Goal: Use online tool/utility: Utilize a website feature to perform a specific function

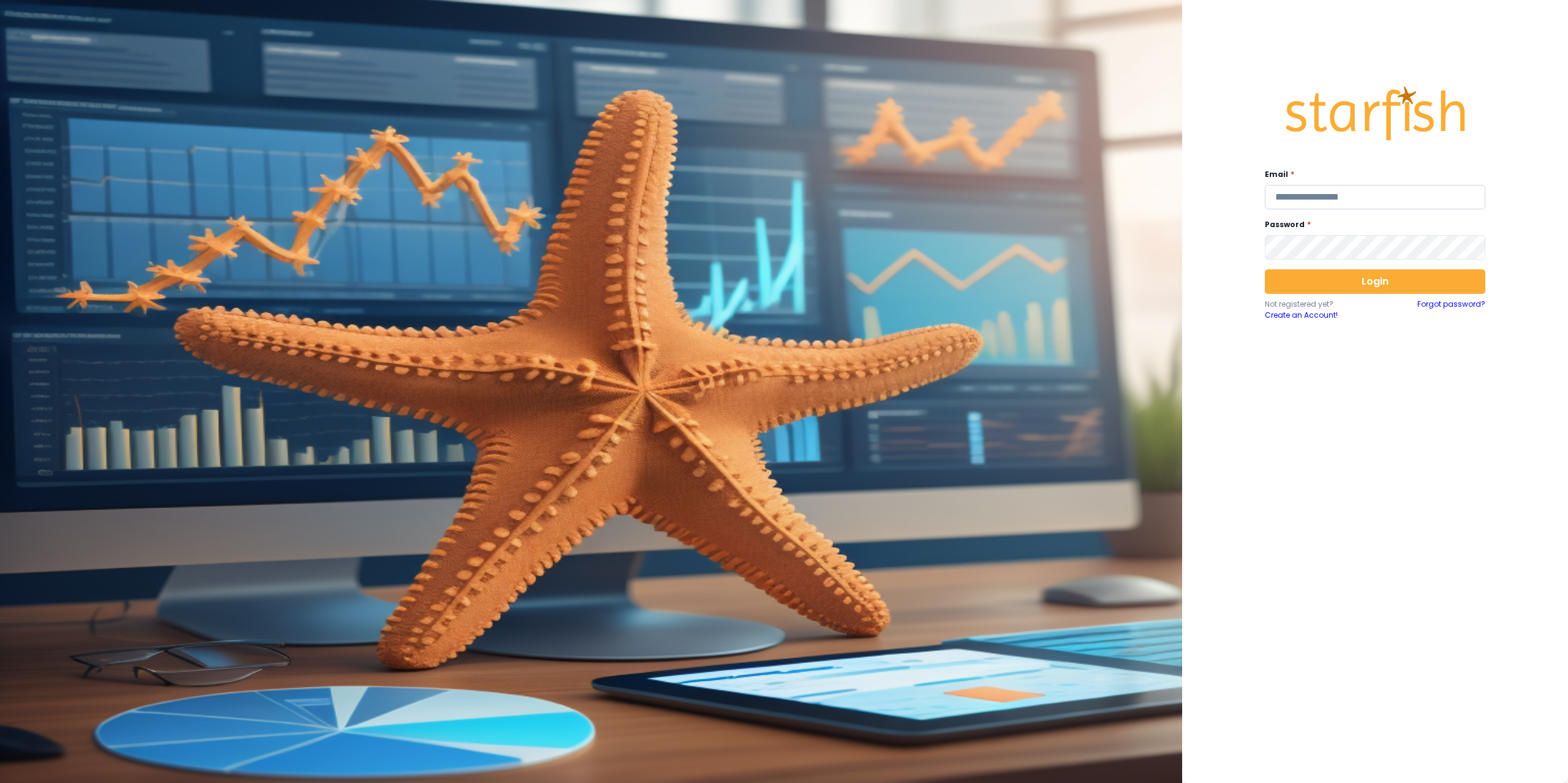
drag, startPoint x: 0, startPoint y: 0, endPoint x: 1363, endPoint y: 191, distance: 1376.3
click at [1364, 191] on input "email" at bounding box center [1375, 197] width 221 height 25
type input "**********"
click at [1346, 286] on button "Login" at bounding box center [1375, 282] width 221 height 25
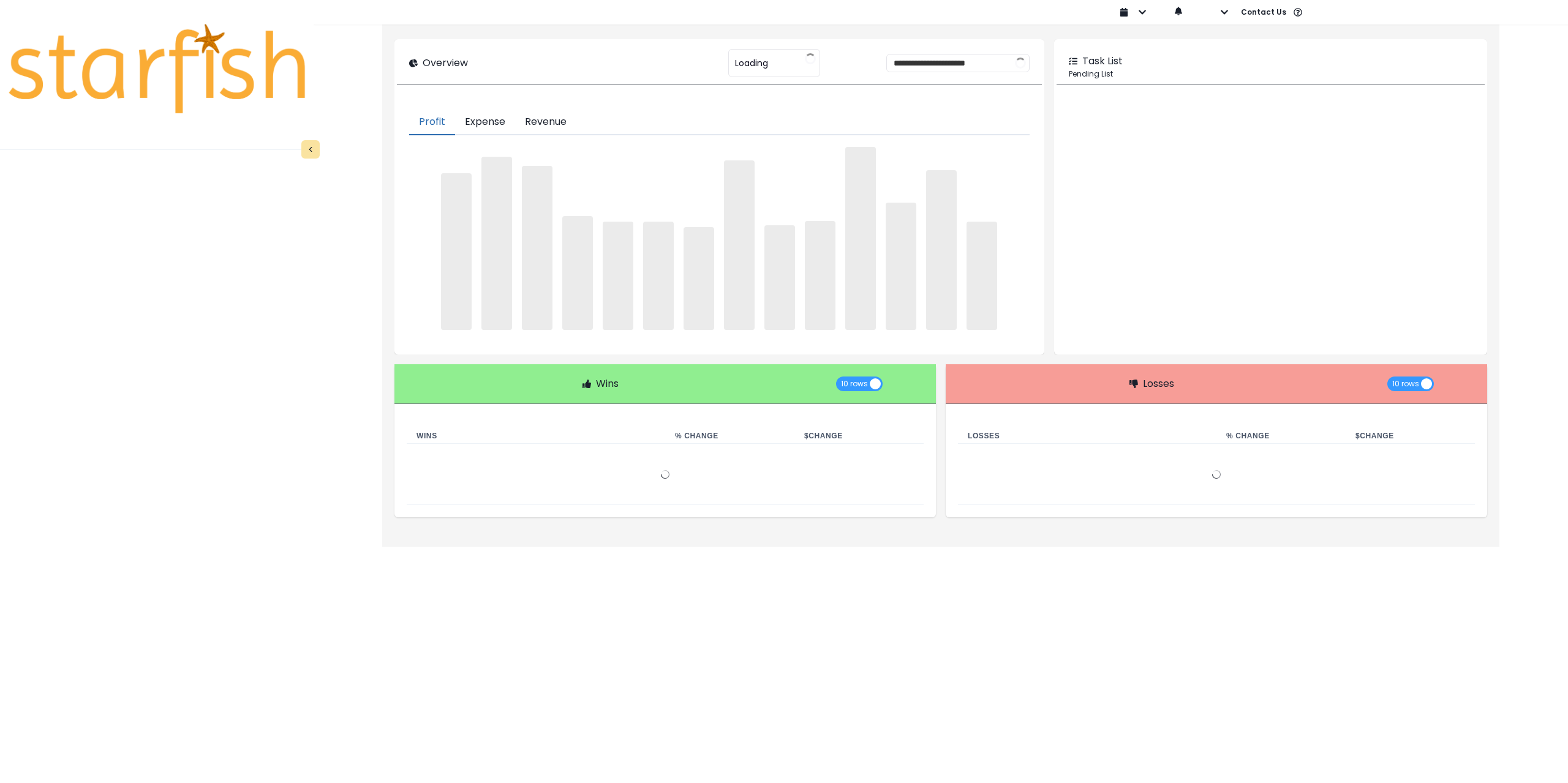
type input "********"
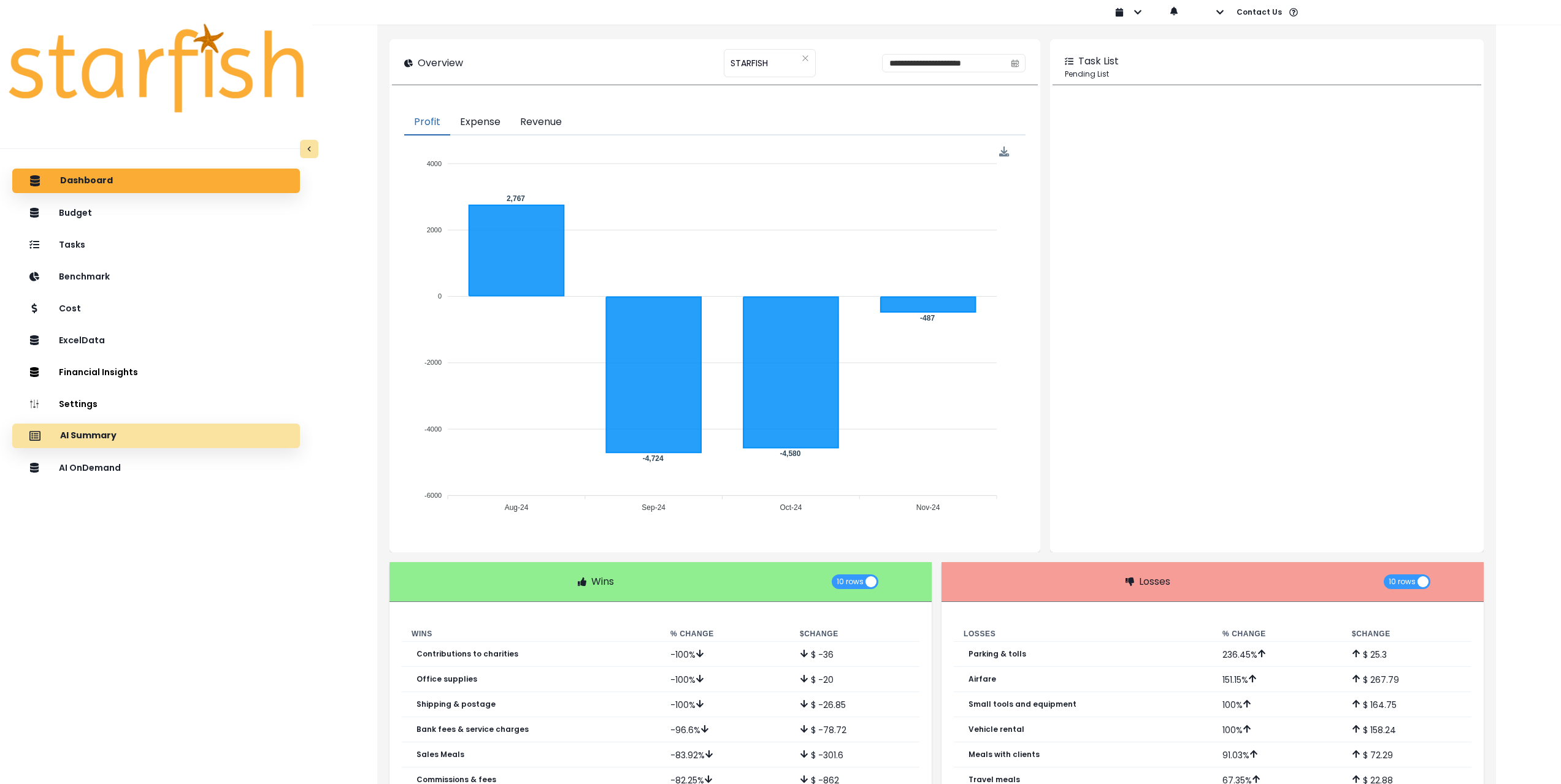
click at [163, 438] on div "AI Summary" at bounding box center [156, 436] width 268 height 25
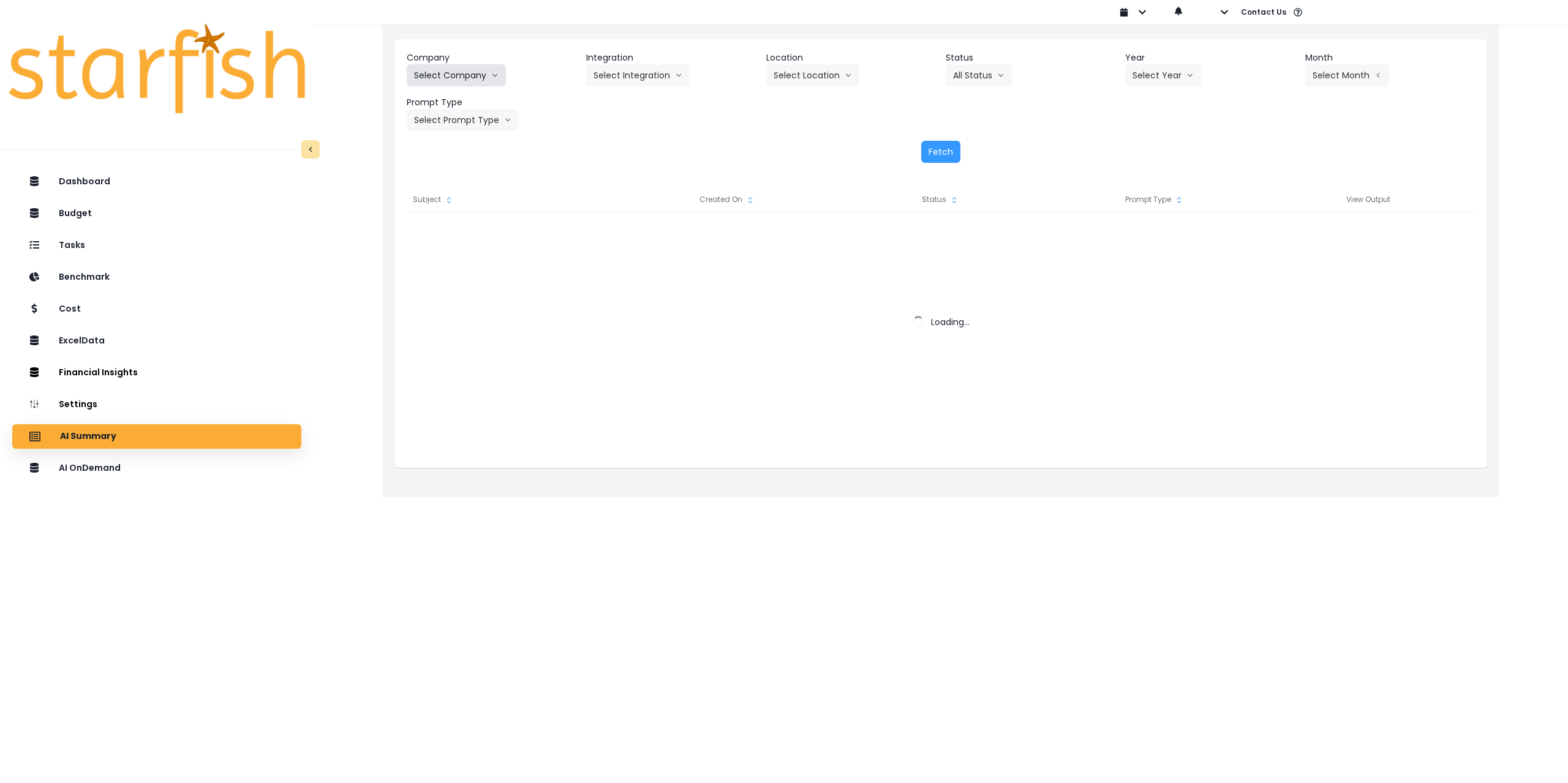
click at [466, 70] on button "Select Company" at bounding box center [456, 74] width 99 height 22
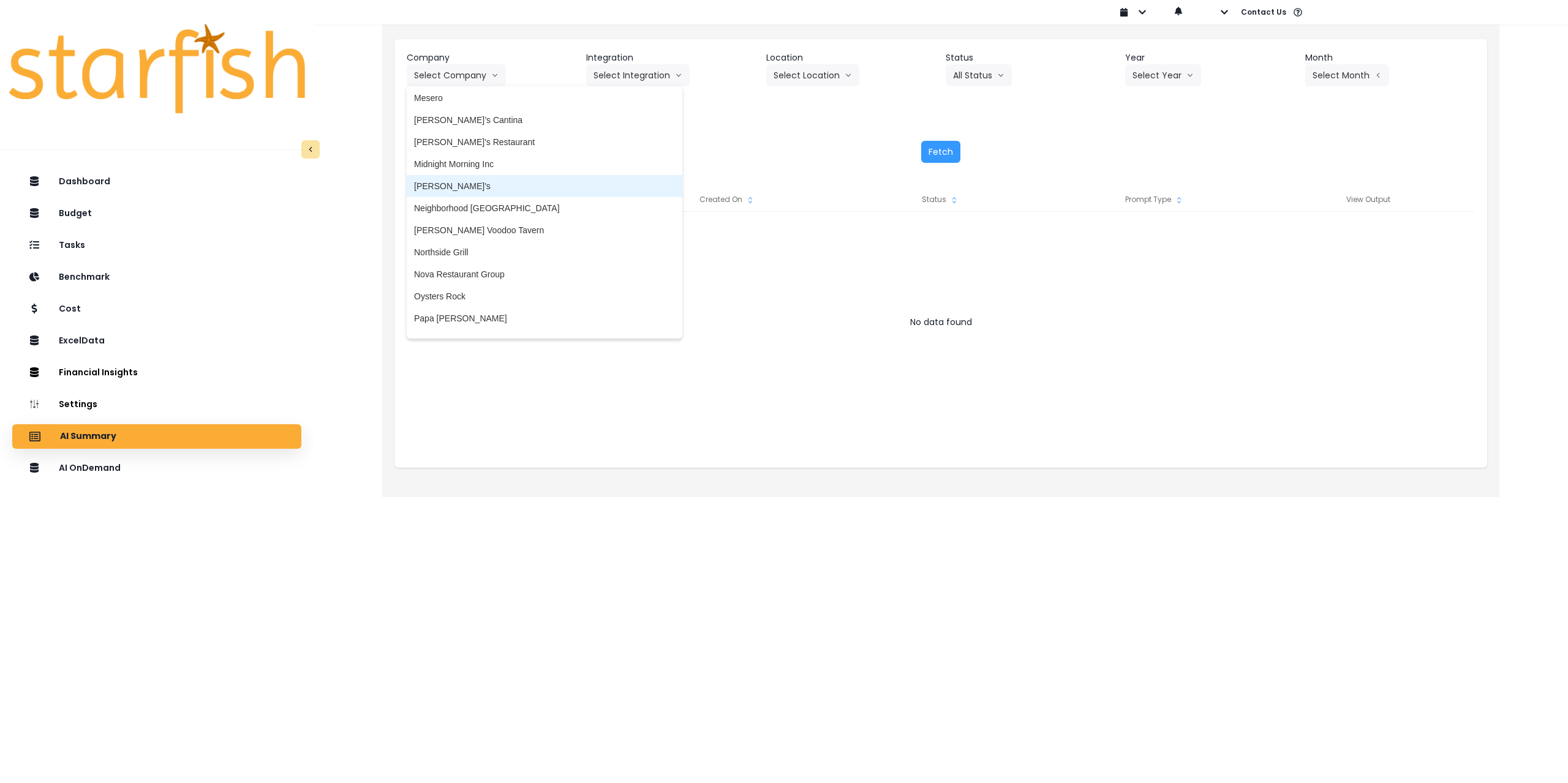
scroll to position [1531, 0]
click at [506, 205] on span "Neighborhood [GEOGRAPHIC_DATA]" at bounding box center [545, 201] width 261 height 12
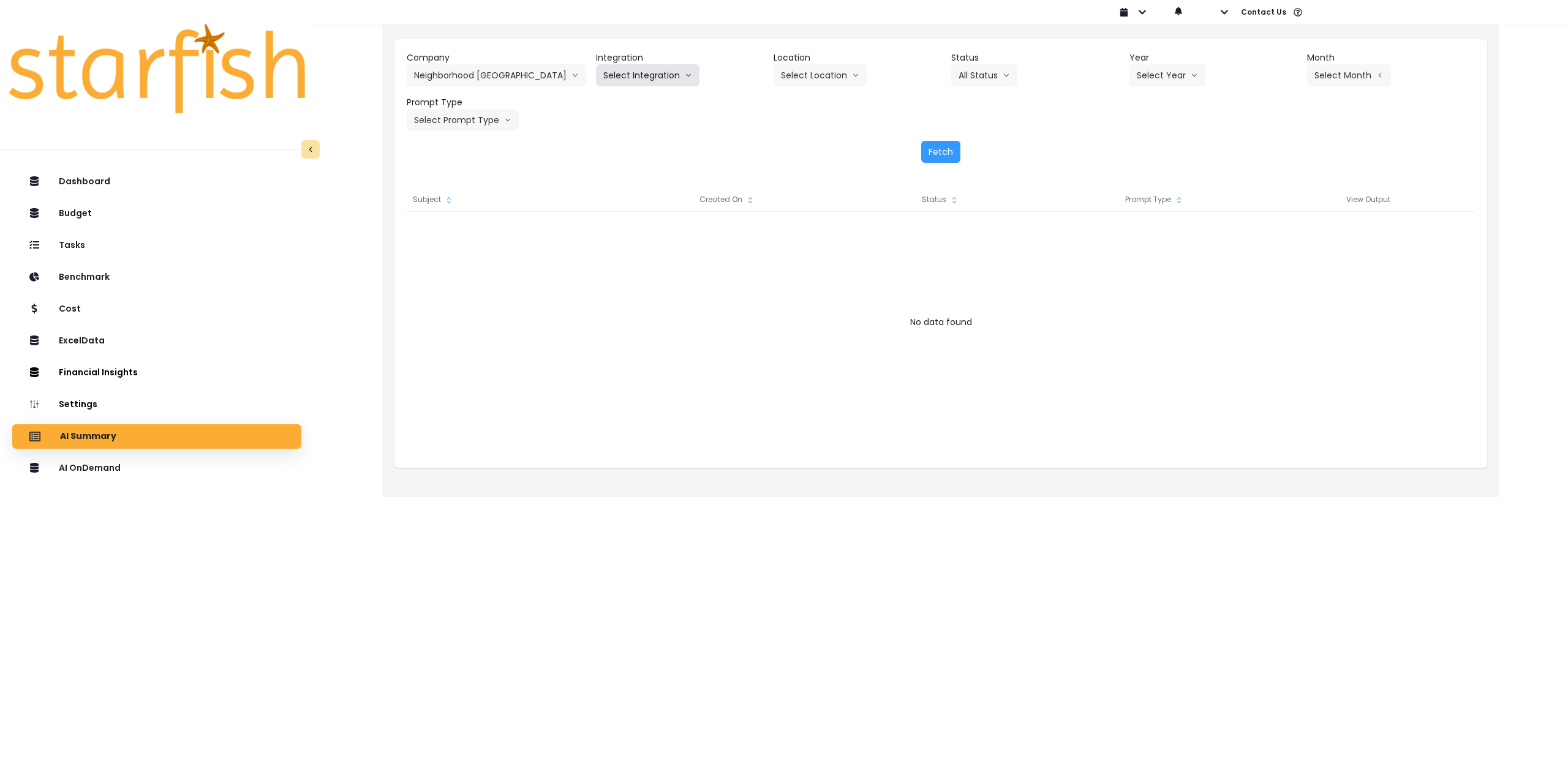
click at [646, 76] on button "Select Integration" at bounding box center [647, 74] width 103 height 22
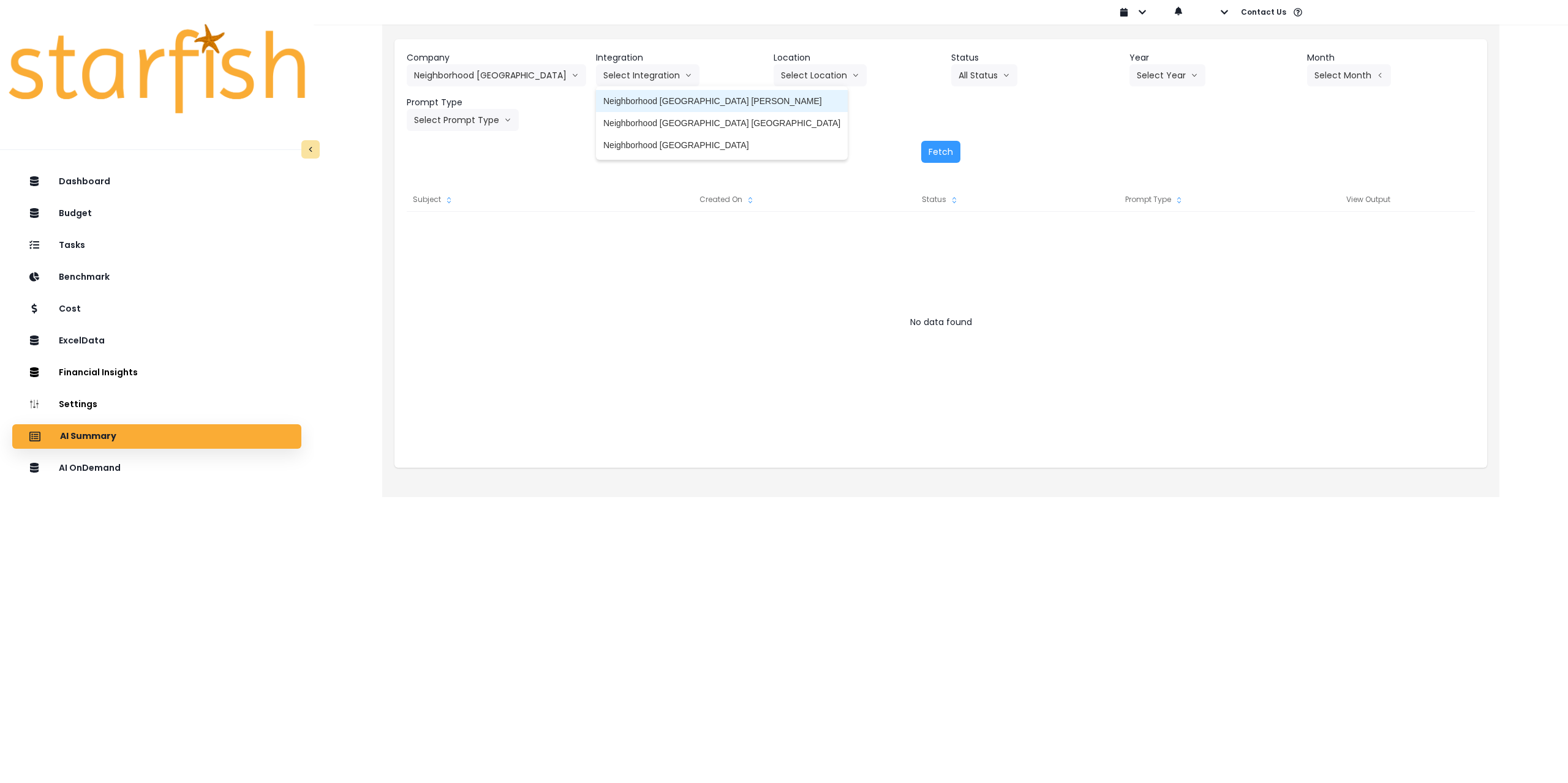
click at [629, 100] on span "Neighborhood [GEOGRAPHIC_DATA] [PERSON_NAME]" at bounding box center [722, 101] width 237 height 12
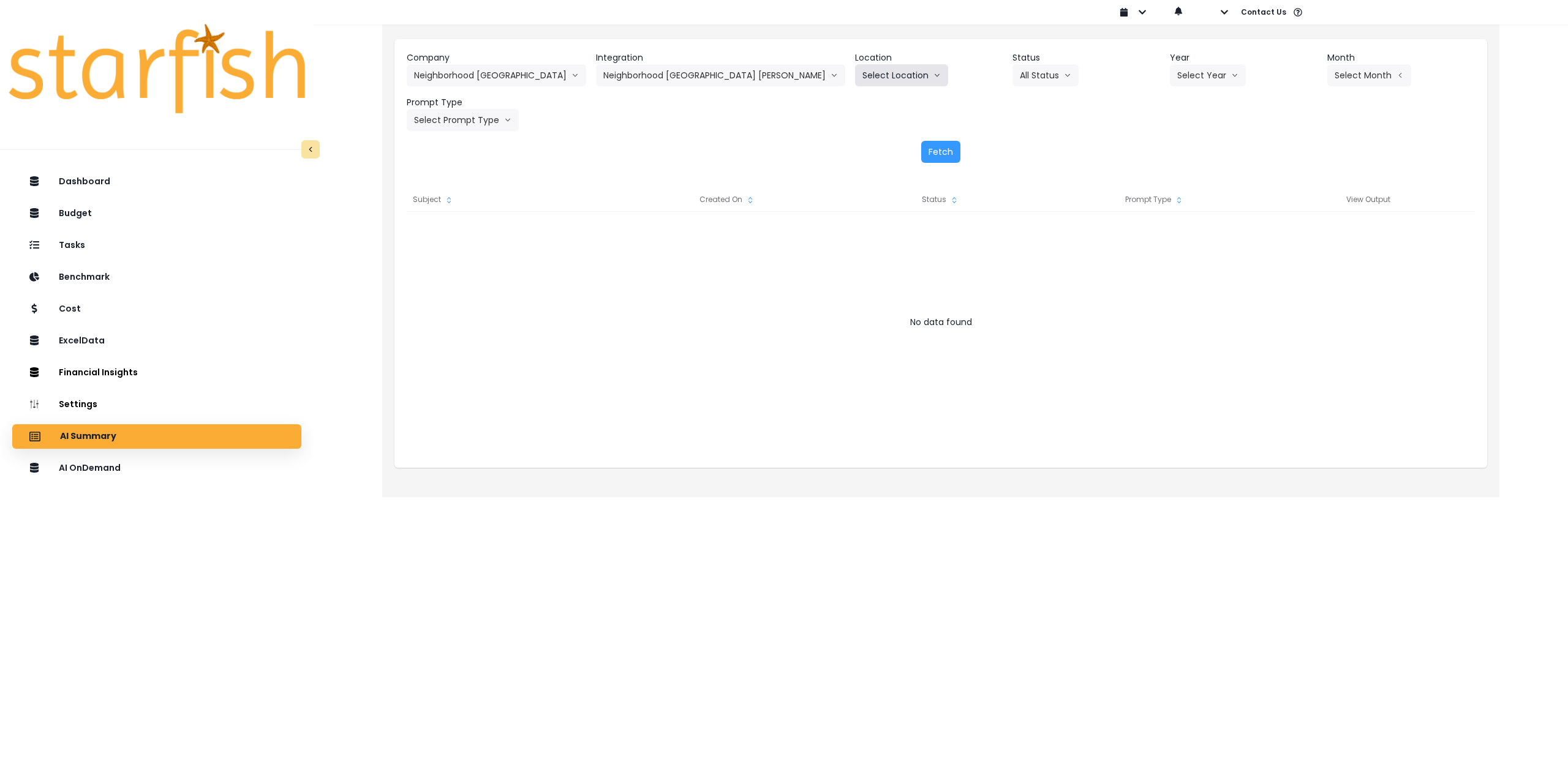
click at [855, 73] on button "Select Location" at bounding box center [901, 74] width 93 height 22
click at [863, 99] on span "All Locations" at bounding box center [886, 101] width 48 height 12
click at [1170, 74] on button "Select Year" at bounding box center [1208, 74] width 76 height 22
drag, startPoint x: 1144, startPoint y: 139, endPoint x: 1151, endPoint y: 139, distance: 7.0
click at [1177, 139] on span "2025" at bounding box center [1187, 145] width 19 height 12
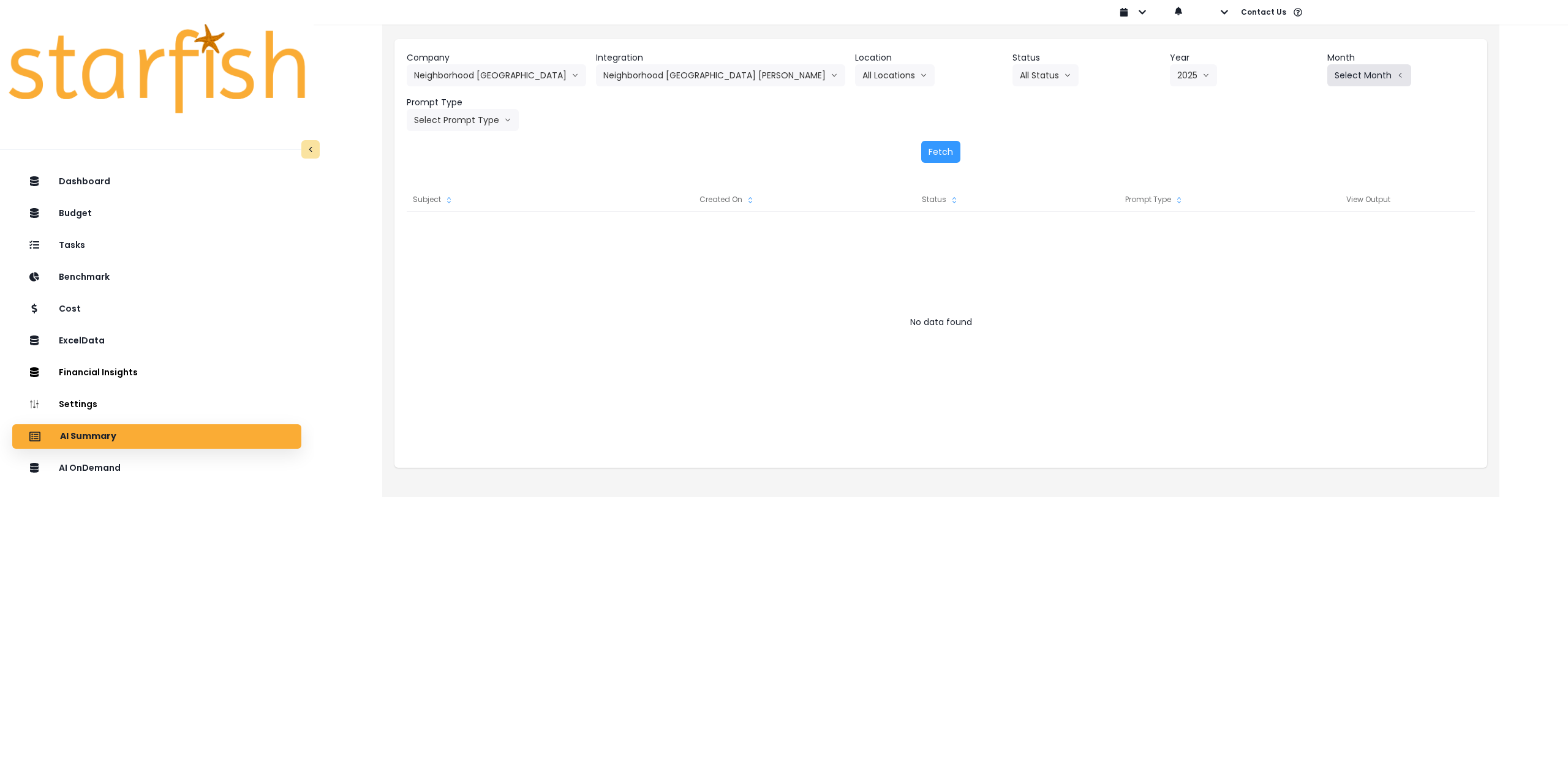
click at [1356, 73] on button "Select Month" at bounding box center [1369, 74] width 84 height 22
click at [1296, 214] on span "July" at bounding box center [1308, 211] width 24 height 12
click at [465, 115] on button "Select Prompt Type" at bounding box center [463, 119] width 112 height 22
click at [443, 239] on span "Monthly Summary" at bounding box center [449, 234] width 69 height 12
click at [938, 142] on button "Fetch" at bounding box center [941, 152] width 39 height 22
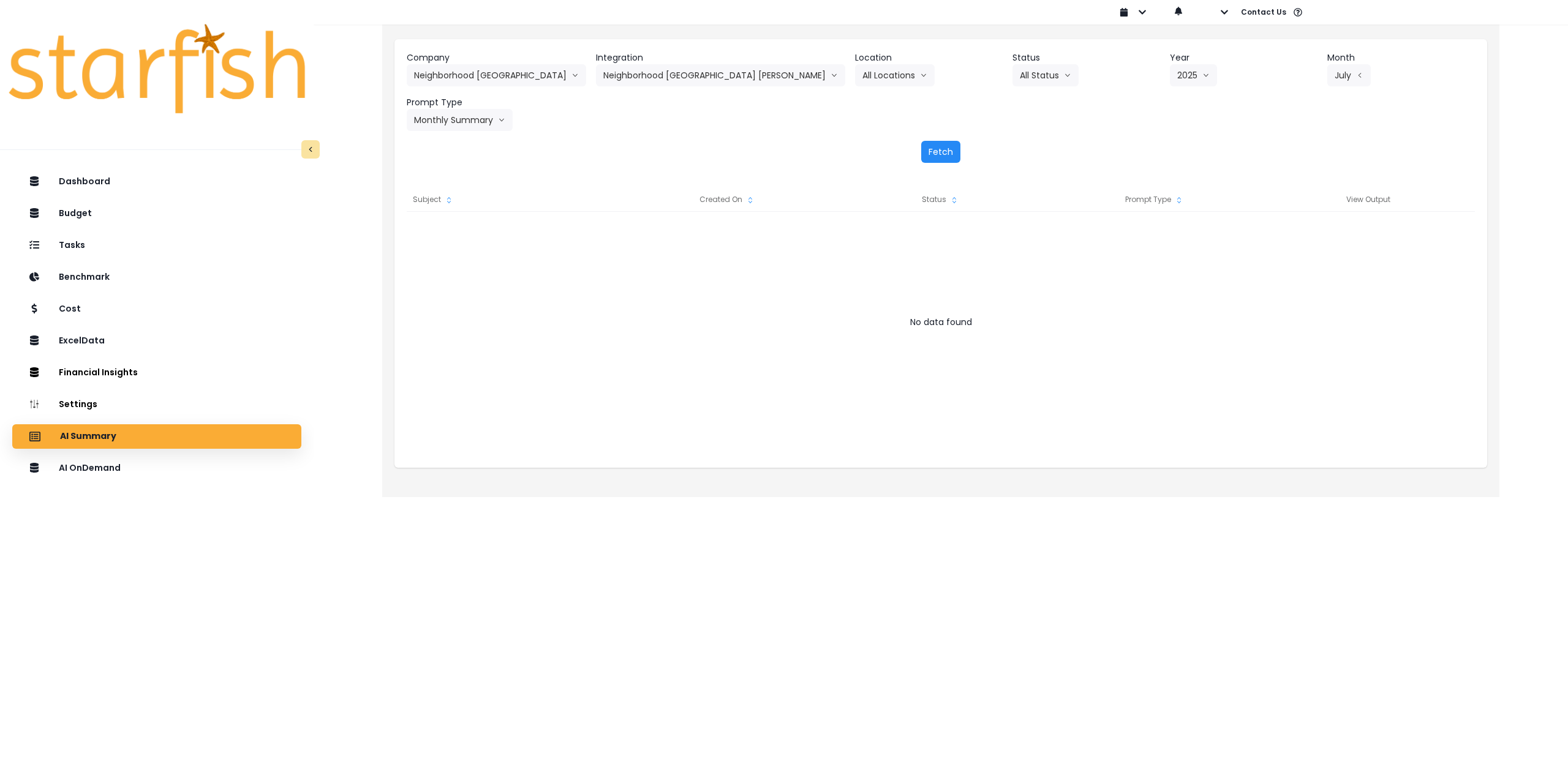
click at [955, 150] on button "Fetch" at bounding box center [941, 152] width 39 height 22
click at [945, 149] on button "Fetch" at bounding box center [941, 152] width 39 height 22
click at [1327, 76] on button "July" at bounding box center [1349, 74] width 44 height 22
click at [1296, 191] on span "June" at bounding box center [1308, 189] width 24 height 12
click at [933, 153] on button "Fetch" at bounding box center [941, 152] width 39 height 22
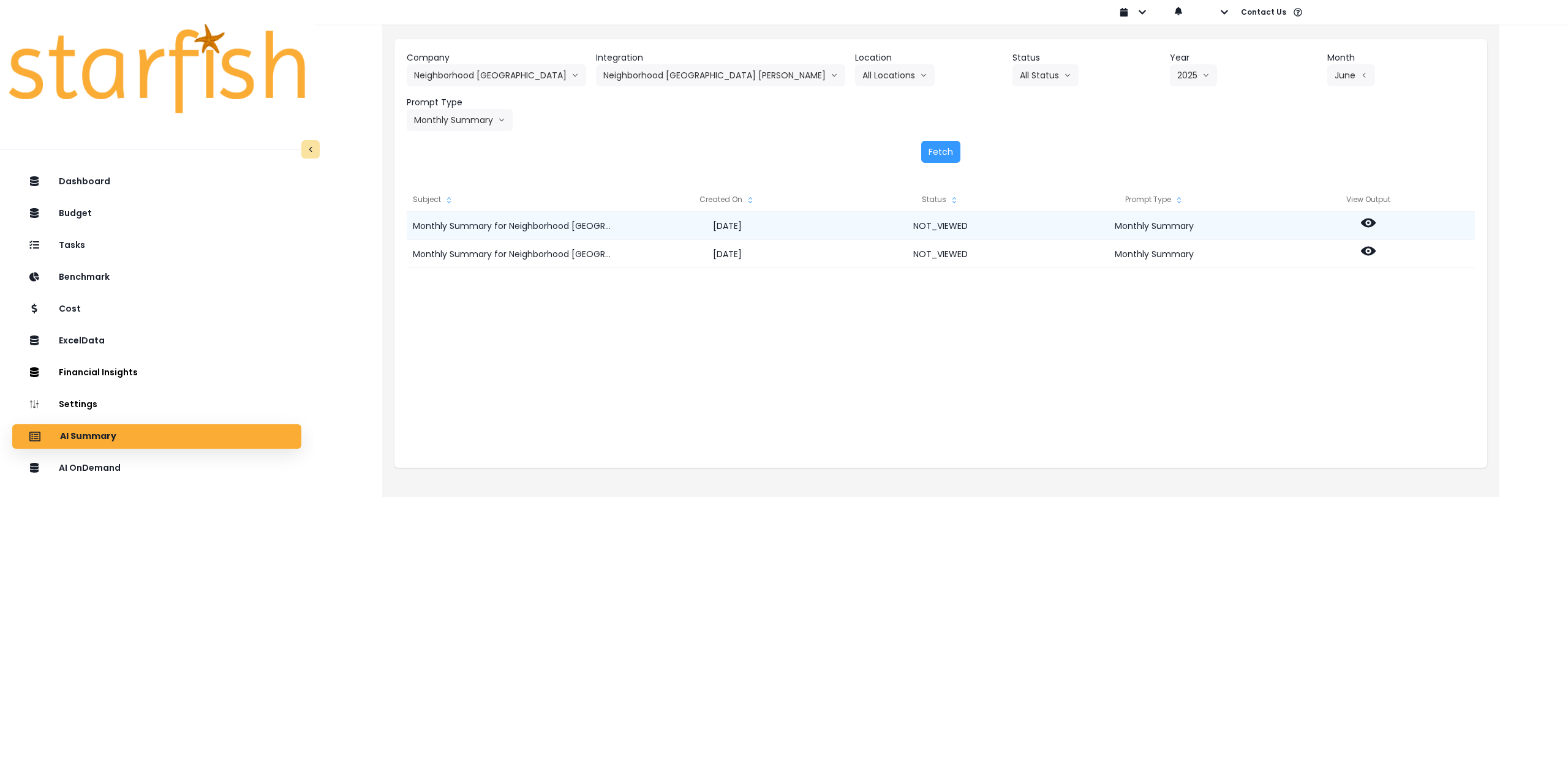
click at [1367, 227] on icon at bounding box center [1368, 223] width 15 height 9
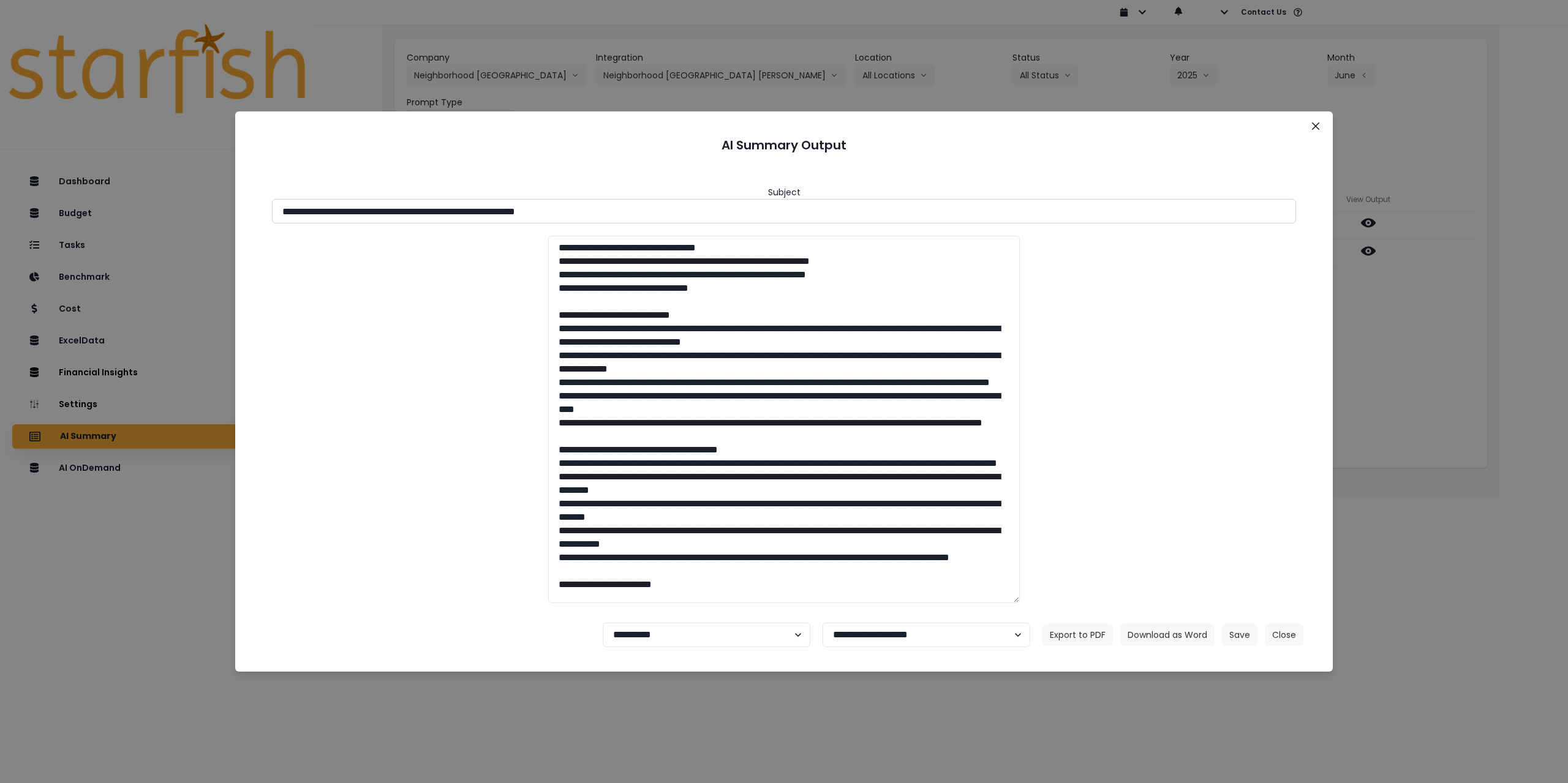
drag, startPoint x: 392, startPoint y: 213, endPoint x: 740, endPoint y: 205, distance: 348.1
click at [740, 205] on input "**********" at bounding box center [784, 211] width 1024 height 25
click at [1146, 633] on button "Download as Word" at bounding box center [1168, 635] width 95 height 22
drag, startPoint x: 1402, startPoint y: 300, endPoint x: 1386, endPoint y: 282, distance: 24.1
click at [1402, 300] on div "**********" at bounding box center [784, 392] width 1568 height 783
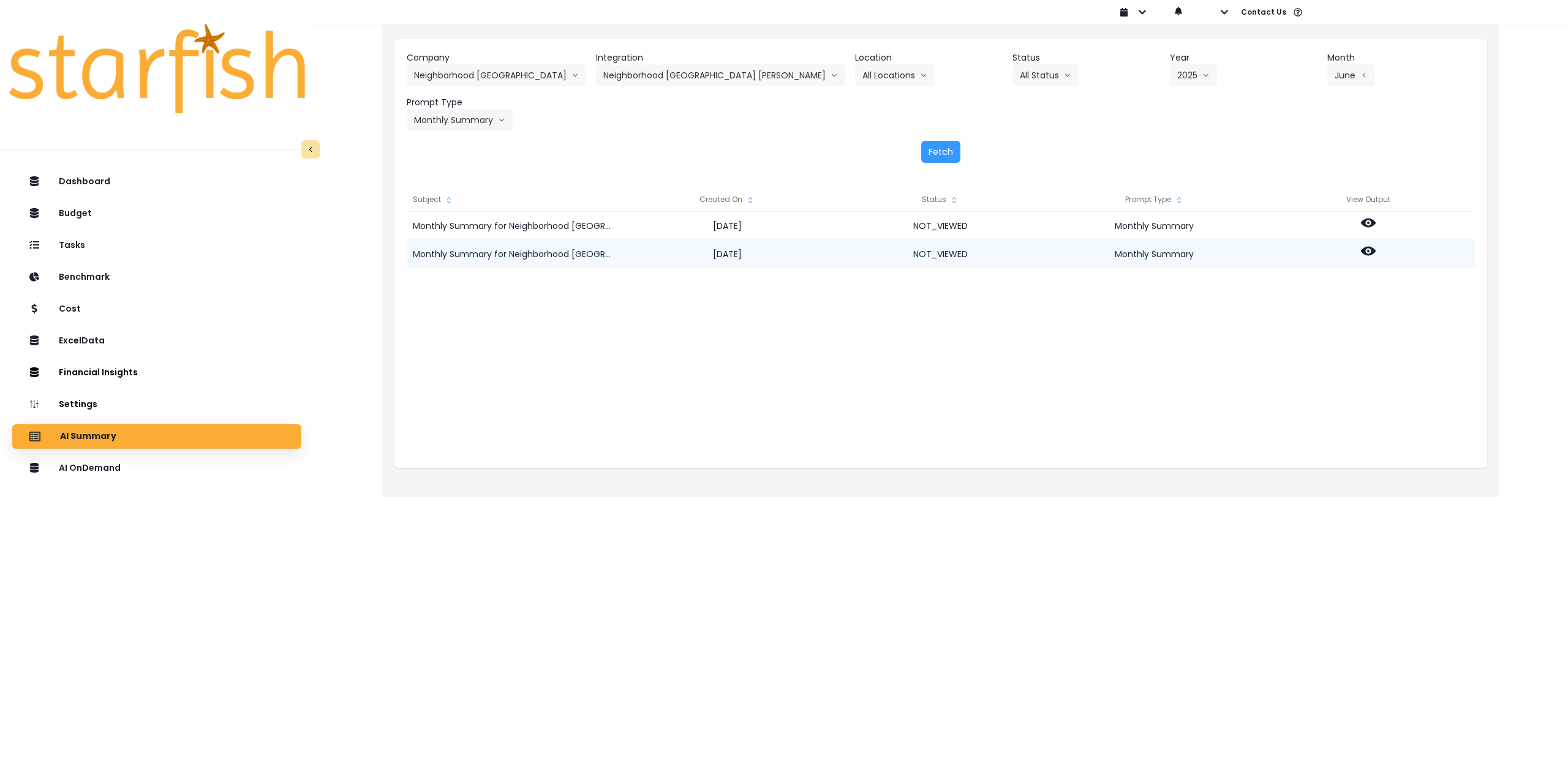
click at [1370, 255] on icon at bounding box center [1368, 251] width 15 height 9
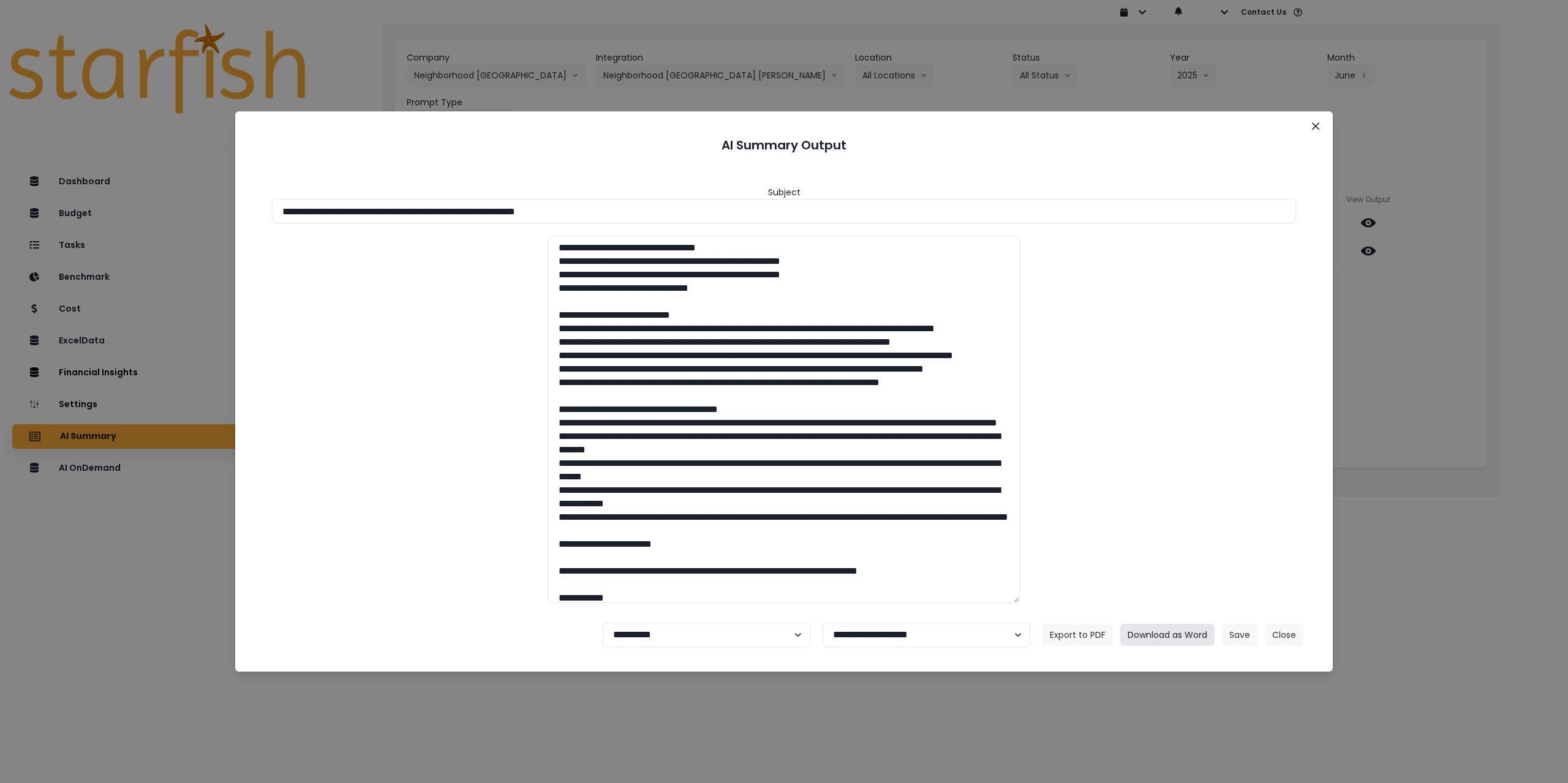
click at [1177, 637] on button "Download as Word" at bounding box center [1168, 635] width 95 height 22
click at [1315, 124] on icon "Close" at bounding box center [1316, 126] width 7 height 7
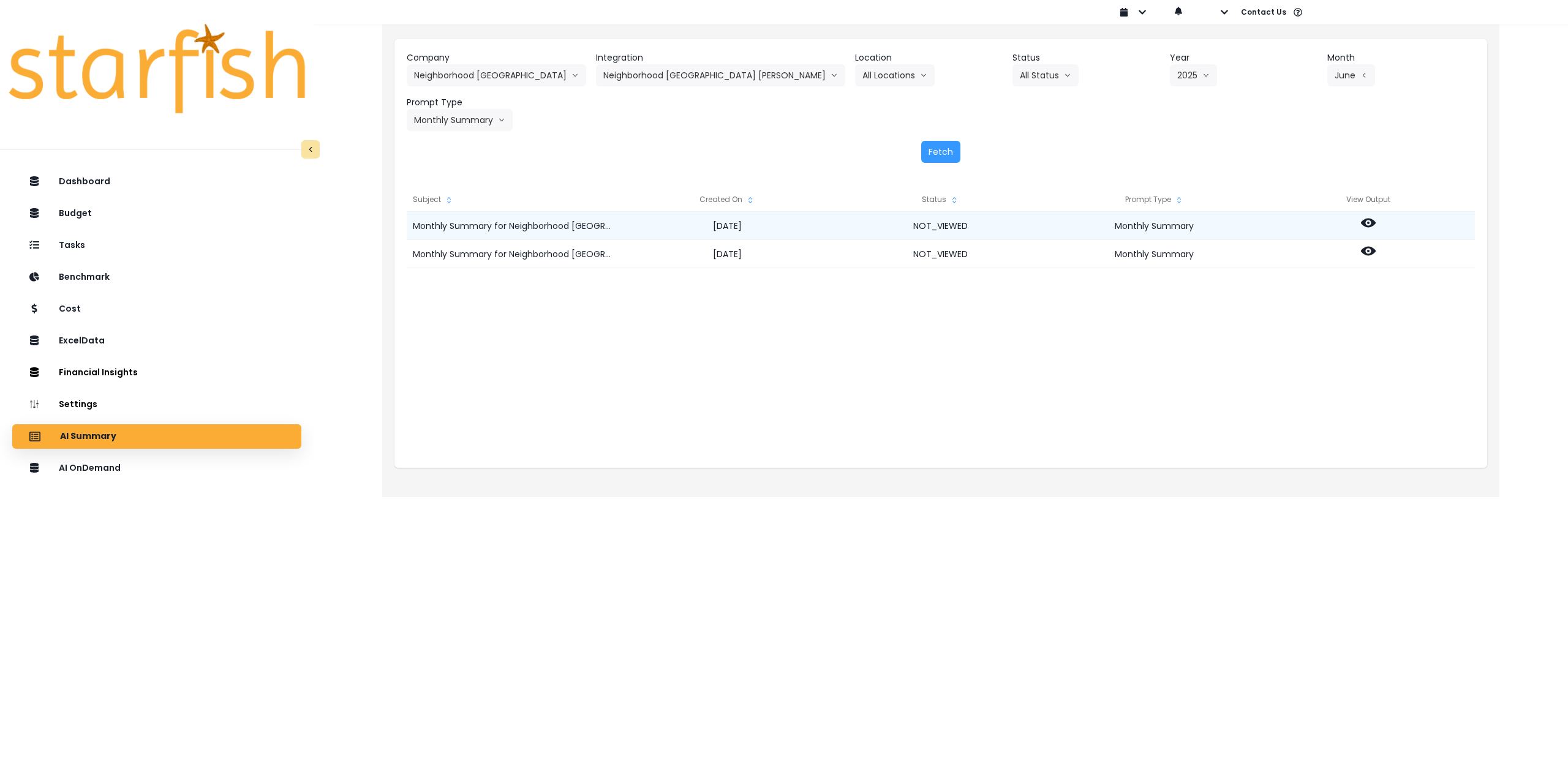
click at [1369, 222] on icon at bounding box center [1368, 222] width 15 height 15
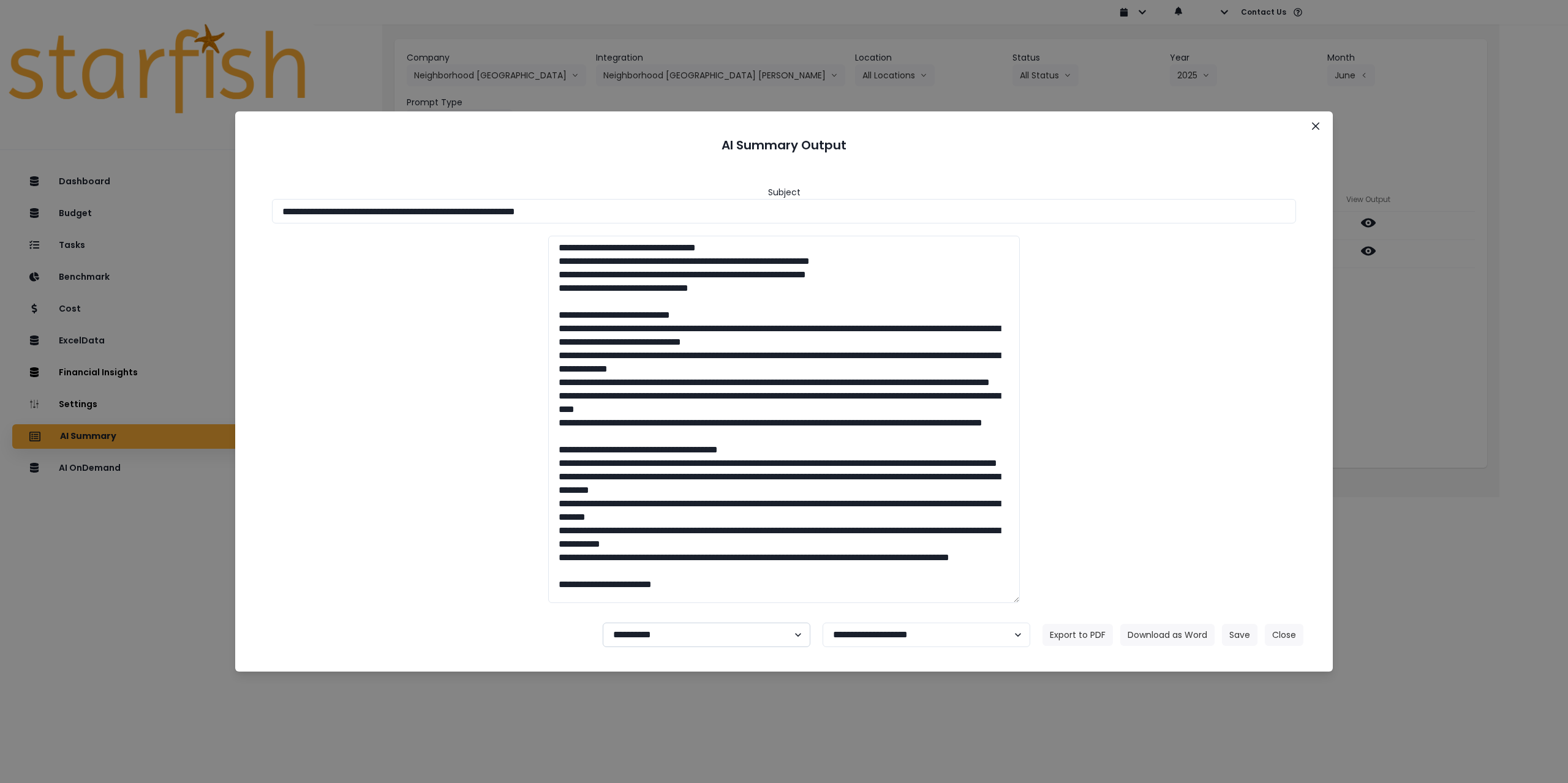
click at [667, 641] on select "**********" at bounding box center [706, 635] width 208 height 25
select select "********"
click at [603, 623] on select "**********" at bounding box center [706, 635] width 208 height 25
click at [1252, 631] on button "Save" at bounding box center [1240, 635] width 36 height 22
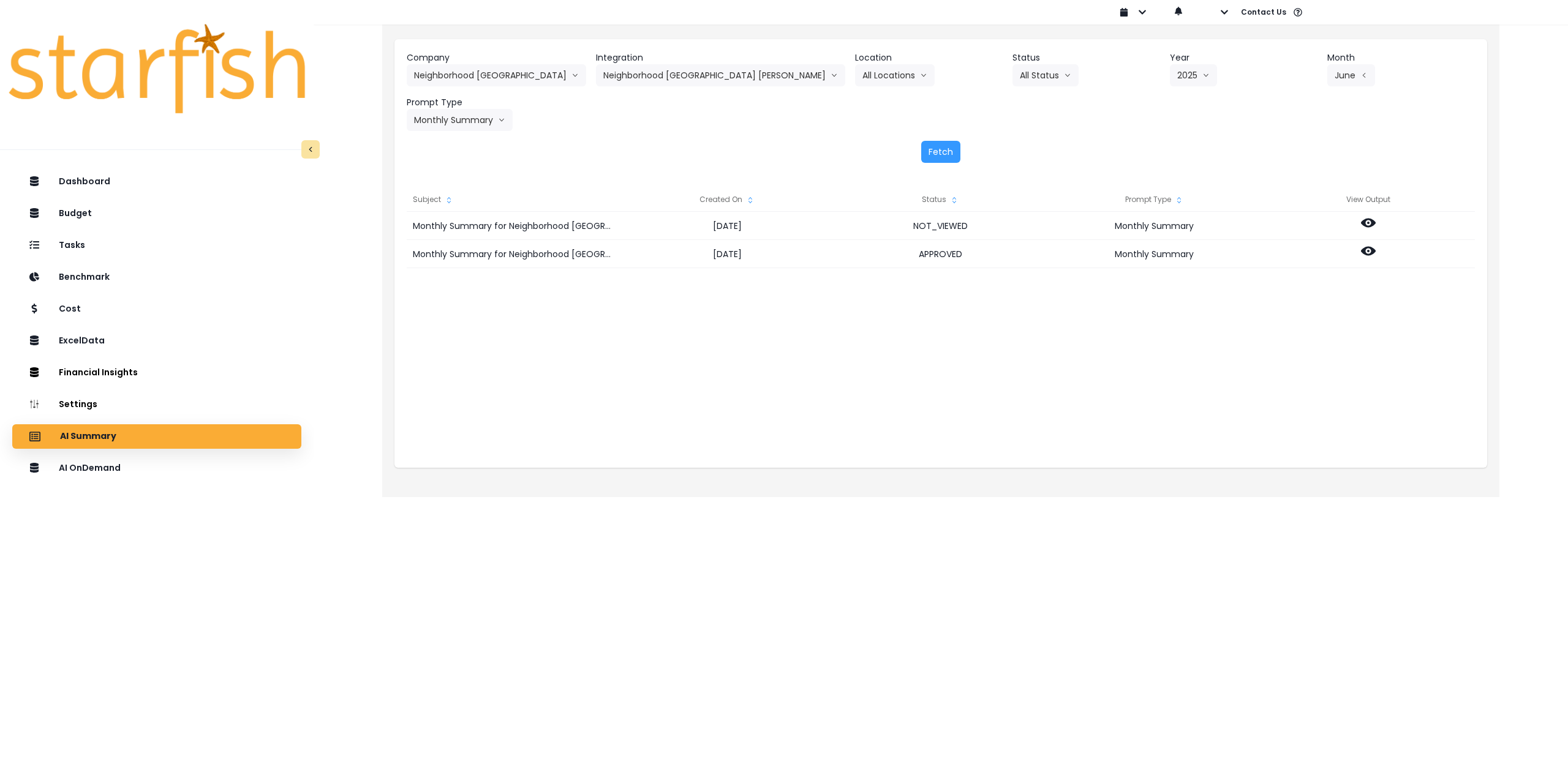
click at [683, 62] on header "Integration" at bounding box center [720, 58] width 250 height 13
drag, startPoint x: 686, startPoint y: 76, endPoint x: 688, endPoint y: 98, distance: 22.1
click at [686, 77] on button "Neighborhood [GEOGRAPHIC_DATA] [PERSON_NAME]" at bounding box center [720, 74] width 250 height 22
click at [688, 123] on span "Neighborhood [GEOGRAPHIC_DATA] [GEOGRAPHIC_DATA]" at bounding box center [722, 123] width 237 height 12
click at [1182, 81] on button "Select Year" at bounding box center [1219, 74] width 76 height 22
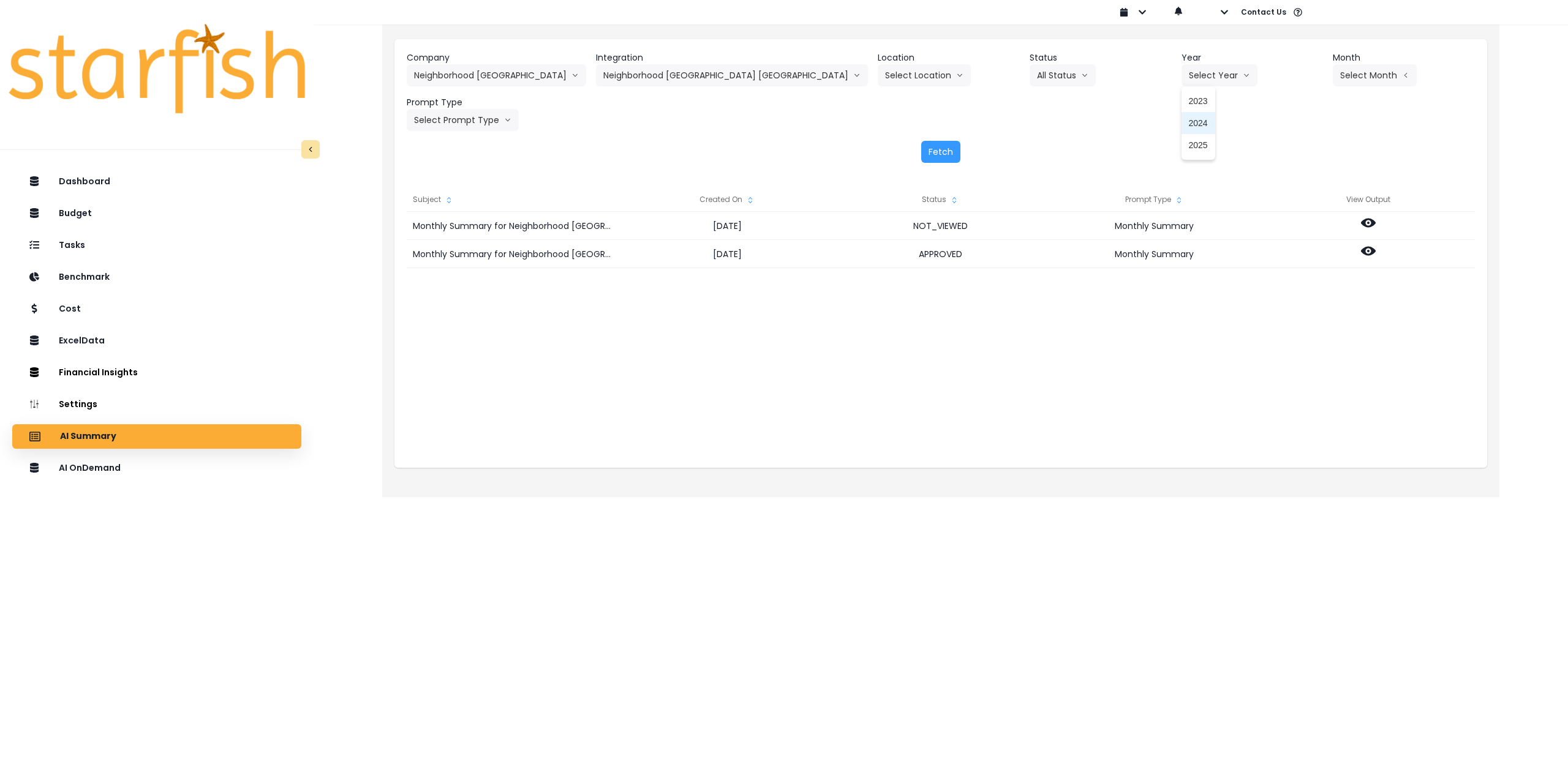
click at [1189, 142] on span "2025" at bounding box center [1198, 145] width 19 height 12
click at [1333, 75] on button "Select Month" at bounding box center [1375, 74] width 84 height 22
click at [1295, 182] on li "June" at bounding box center [1314, 189] width 39 height 22
click at [456, 120] on button "Select Prompt Type" at bounding box center [463, 119] width 112 height 22
drag, startPoint x: 456, startPoint y: 234, endPoint x: 627, endPoint y: 208, distance: 173.0
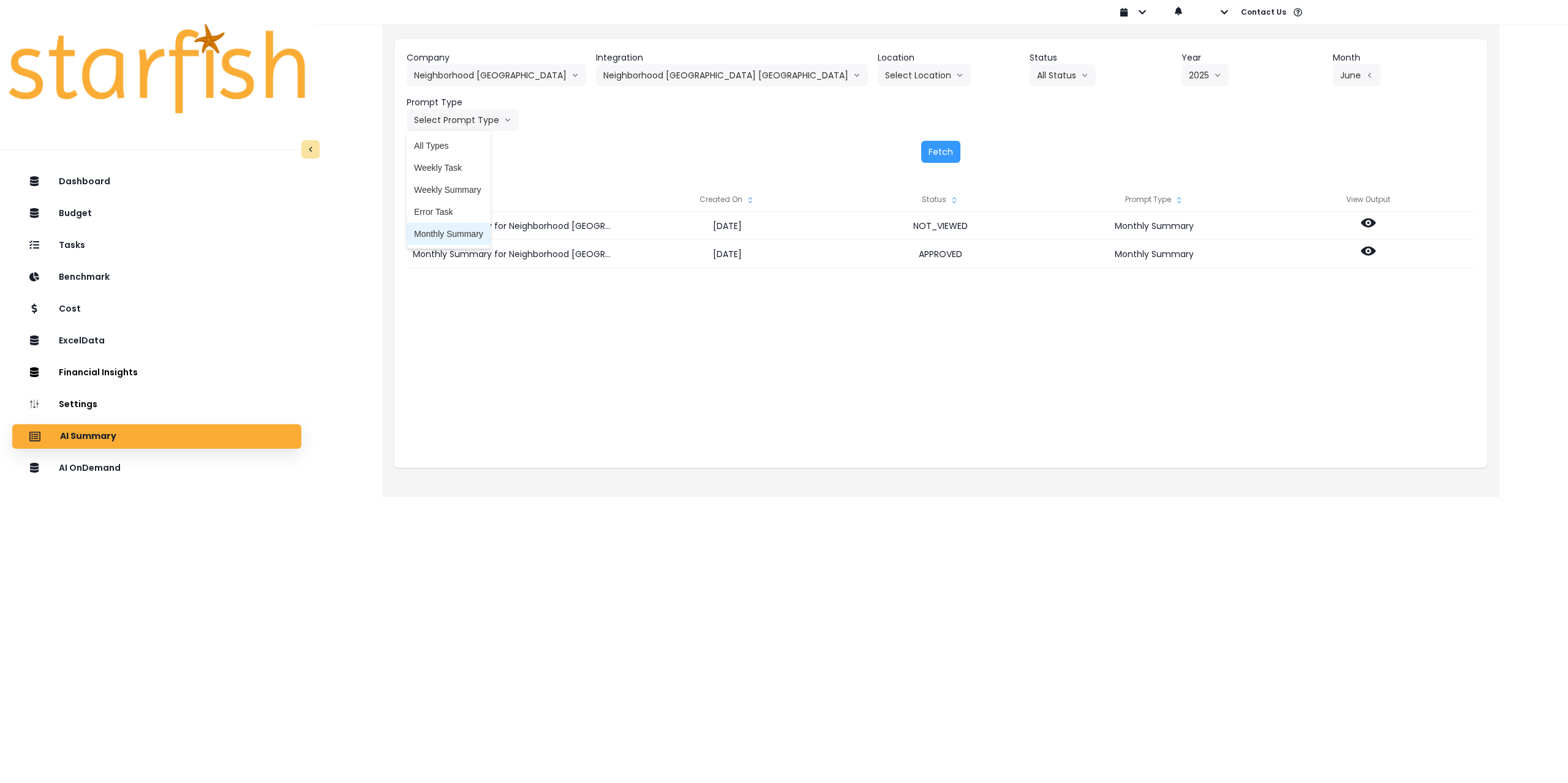
click at [457, 234] on span "Monthly Summary" at bounding box center [449, 234] width 69 height 12
click at [936, 148] on button "Fetch" at bounding box center [941, 152] width 39 height 22
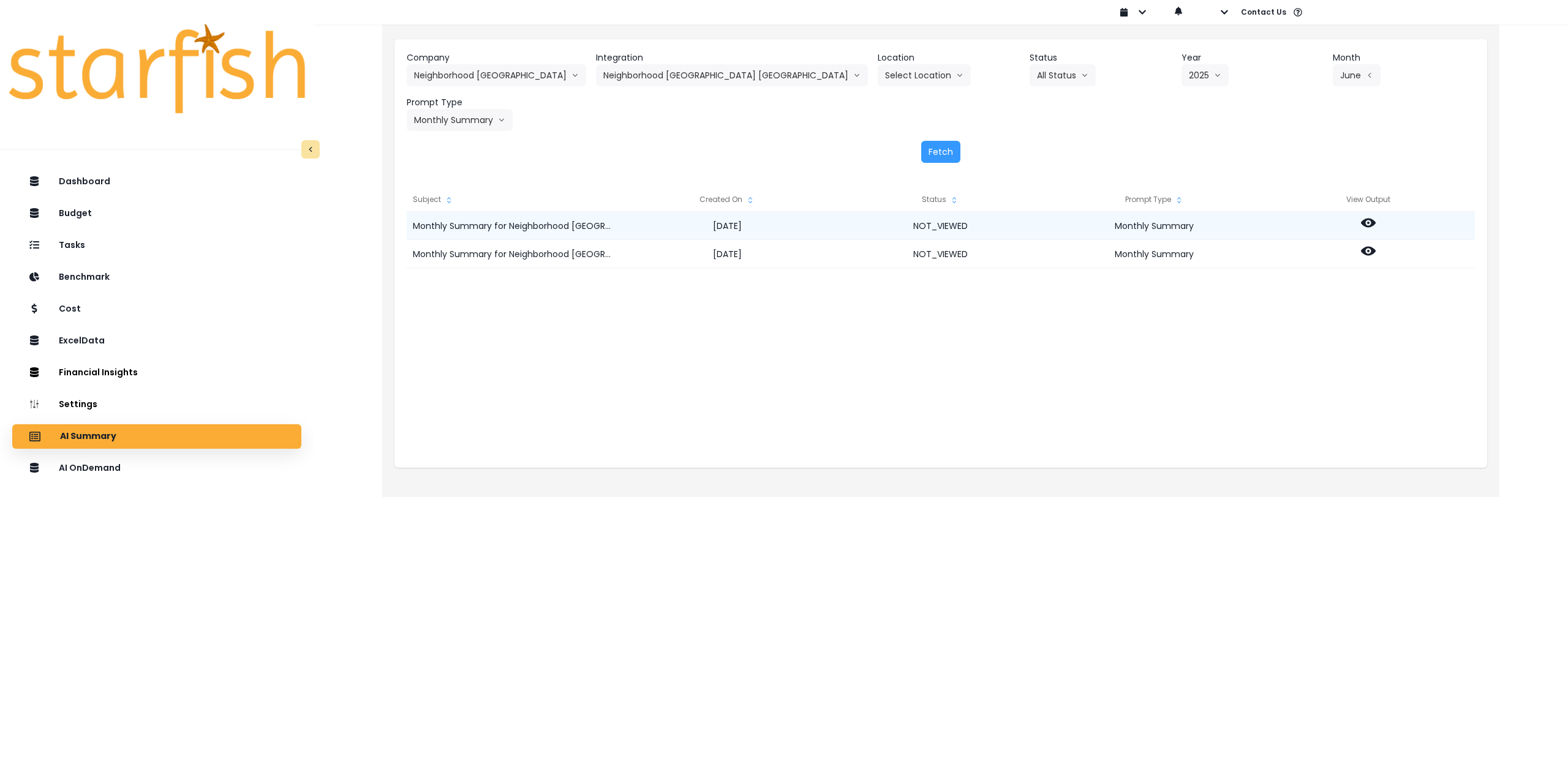
click at [1369, 221] on icon at bounding box center [1368, 222] width 15 height 15
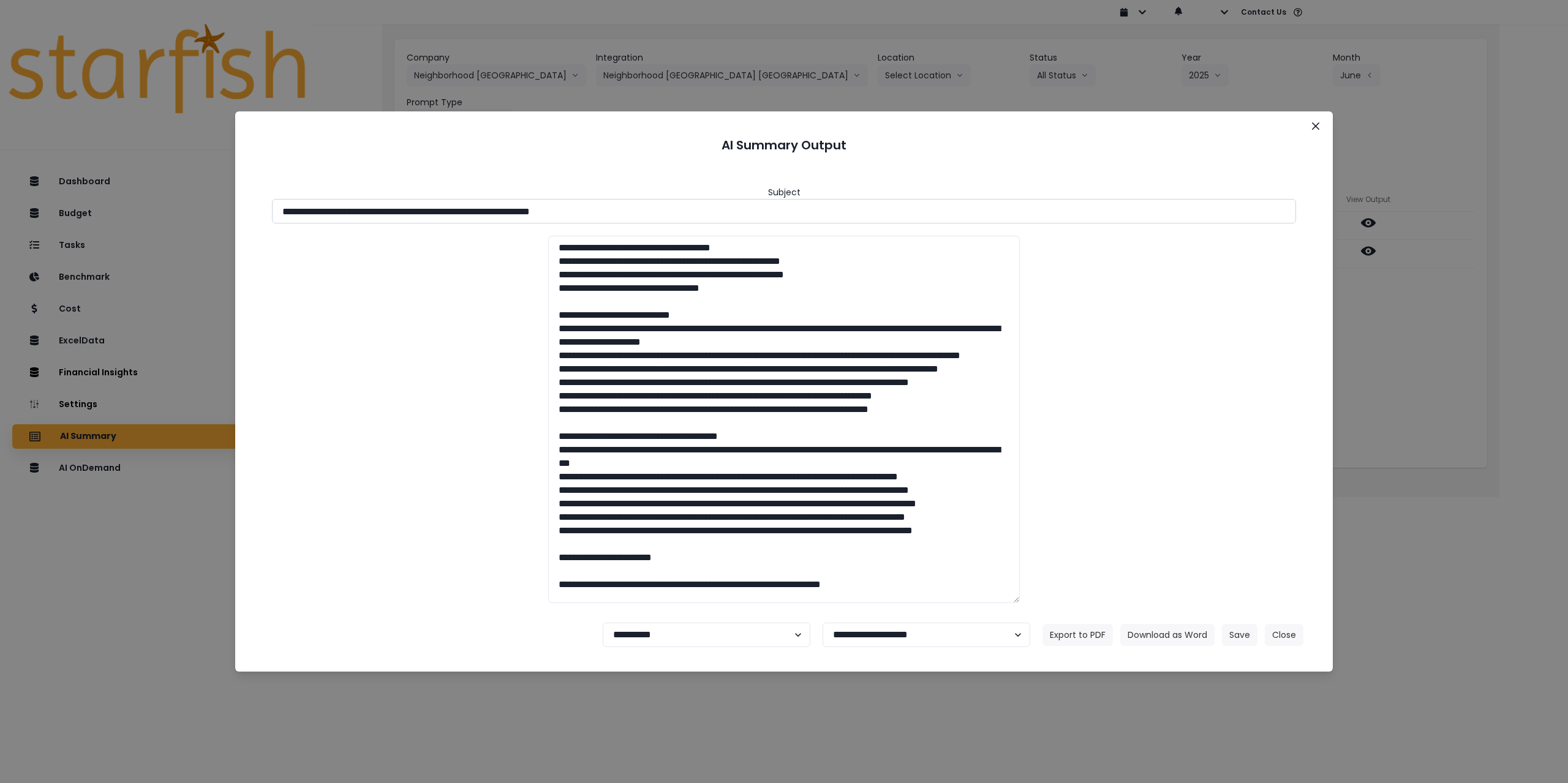
drag, startPoint x: 394, startPoint y: 212, endPoint x: 771, endPoint y: 222, distance: 377.1
click at [724, 208] on input "**********" at bounding box center [784, 211] width 1024 height 25
click at [1169, 632] on button "Download as Word" at bounding box center [1168, 635] width 95 height 22
drag, startPoint x: 1431, startPoint y: 339, endPoint x: 1402, endPoint y: 323, distance: 33.1
click at [1428, 337] on div "**********" at bounding box center [784, 392] width 1568 height 783
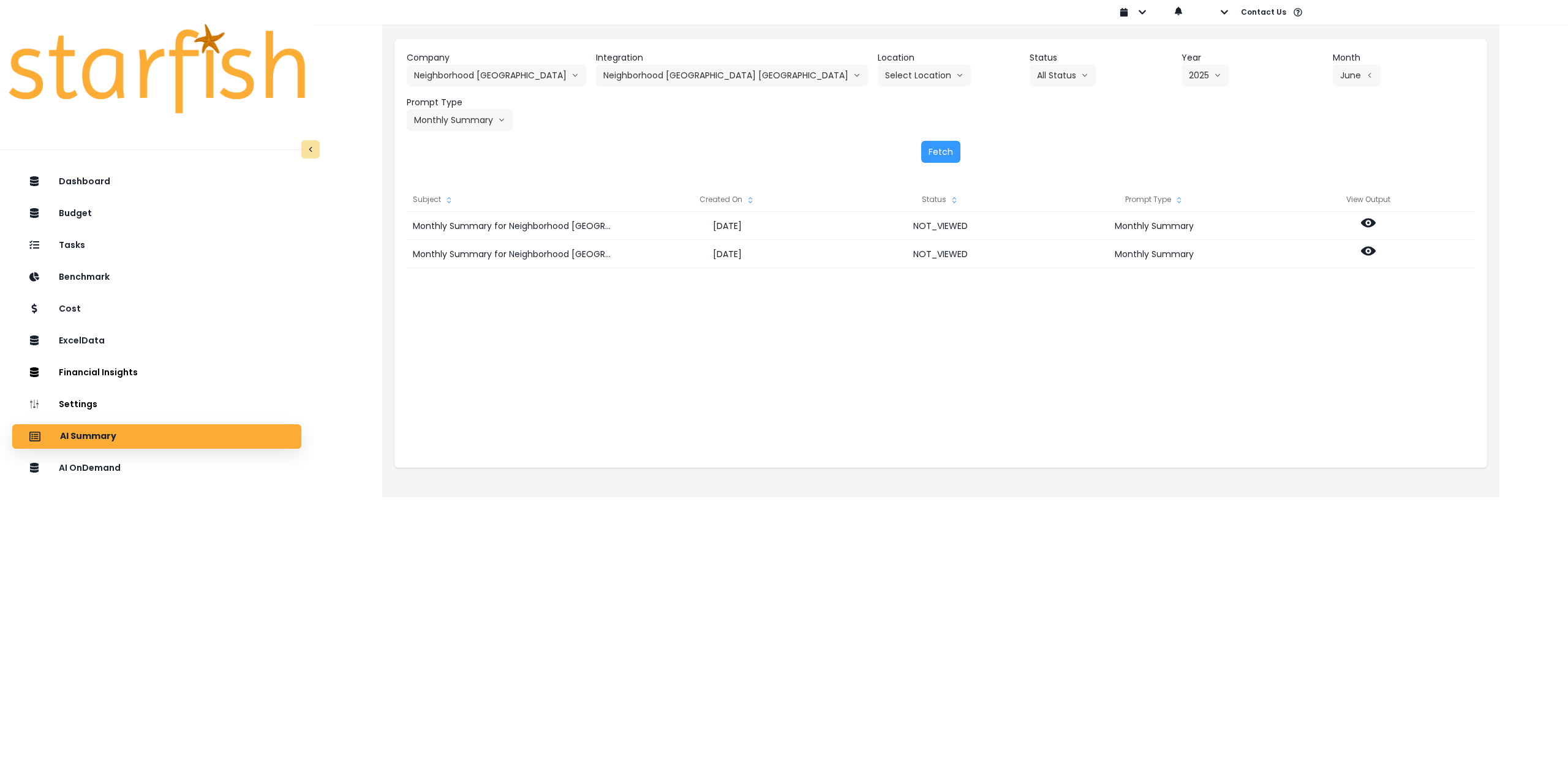
click at [1138, 302] on div "Monthly Summary for Neighborhood [GEOGRAPHIC_DATA] [GEOGRAPHIC_DATA] for [DATE]…" at bounding box center [941, 335] width 1069 height 245
click at [1373, 247] on icon at bounding box center [1368, 250] width 15 height 15
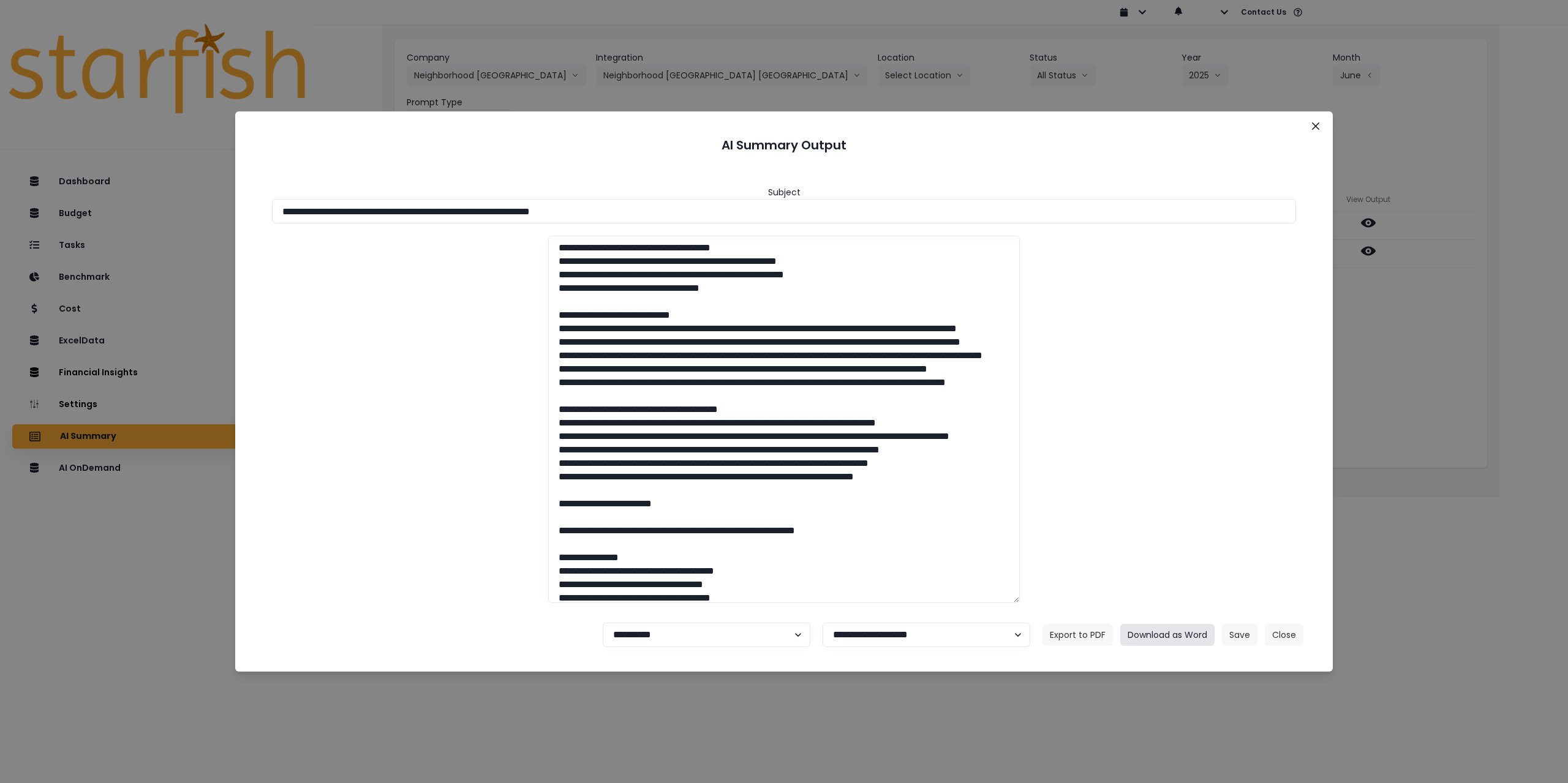
click at [1180, 633] on button "Download as Word" at bounding box center [1168, 635] width 95 height 22
